Goal: Task Accomplishment & Management: Use online tool/utility

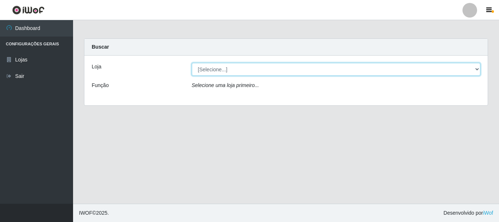
click at [218, 73] on select "[Selecione...] Nordestão - Alecrim" at bounding box center [336, 69] width 289 height 13
click at [192, 63] on select "[Selecione...] Nordestão - Alecrim" at bounding box center [336, 69] width 289 height 13
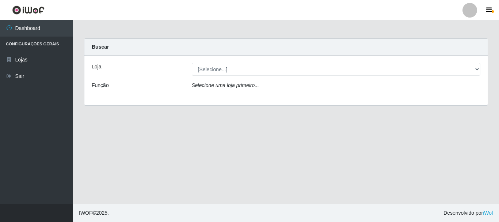
click at [212, 87] on icon "Selecione uma loja primeiro..." at bounding box center [225, 85] width 67 height 6
click at [225, 84] on icon "Selecione uma loja primeiro..." at bounding box center [225, 85] width 67 height 6
click at [222, 84] on icon "Selecione uma loja primeiro..." at bounding box center [225, 85] width 67 height 6
click at [227, 86] on icon "Selecione uma loja primeiro..." at bounding box center [225, 85] width 67 height 6
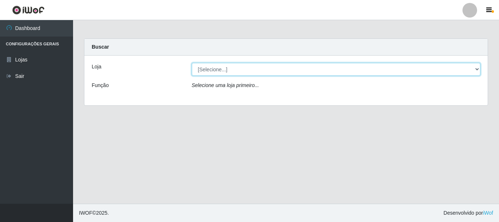
click at [217, 69] on select "[Selecione...] Nordestão - Alecrim" at bounding box center [336, 69] width 289 height 13
select select "453"
click at [192, 63] on select "[Selecione...] Nordestão - Alecrim" at bounding box center [336, 69] width 289 height 13
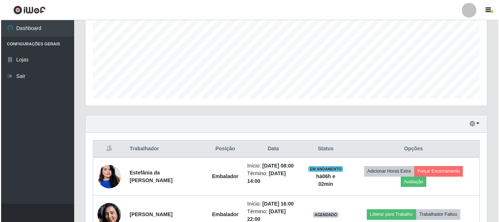
scroll to position [219, 0]
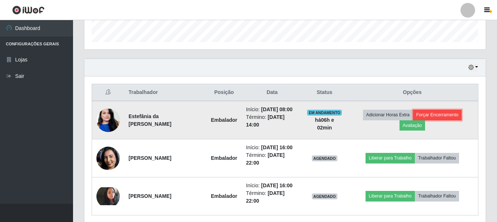
click at [431, 114] on button "Forçar Encerramento" at bounding box center [437, 115] width 49 height 10
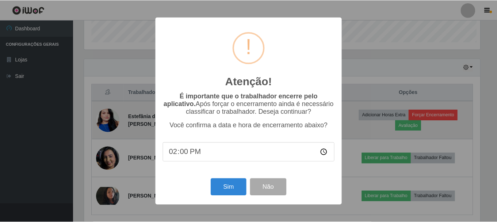
scroll to position [152, 398]
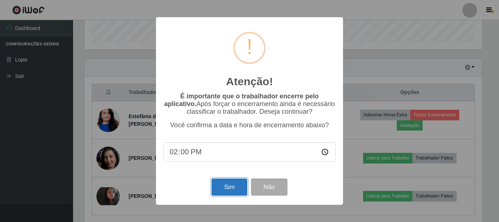
click at [222, 188] on button "Sim" at bounding box center [228, 186] width 35 height 17
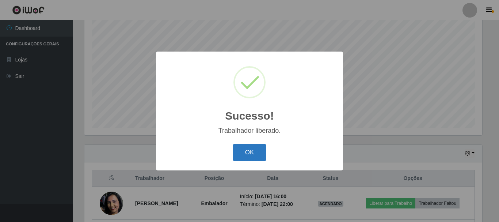
click at [257, 153] on button "OK" at bounding box center [250, 152] width 34 height 17
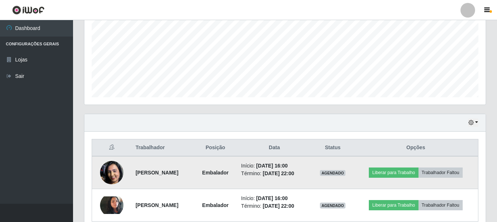
scroll to position [198, 0]
